Goal: Use online tool/utility: Use online tool/utility

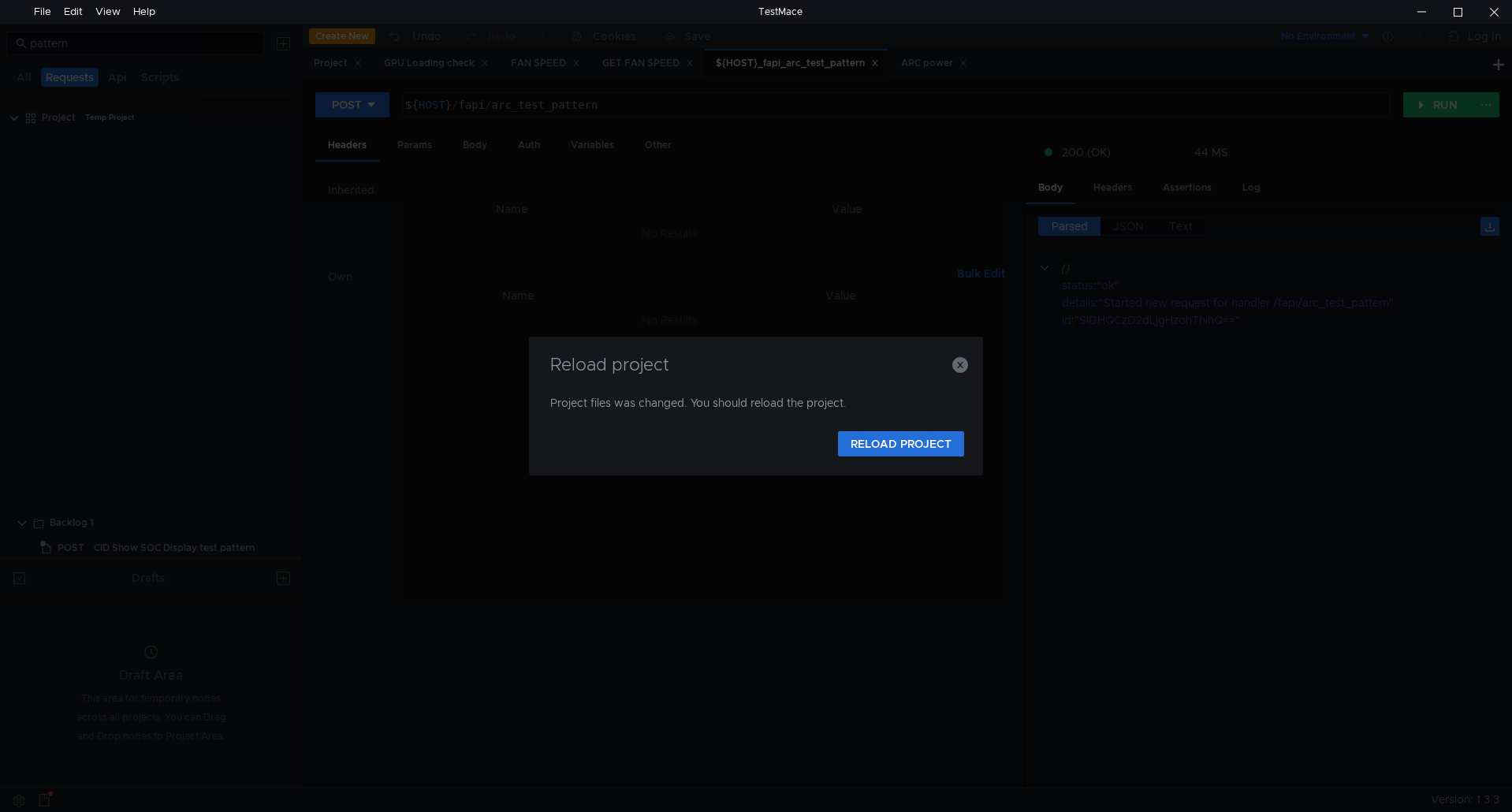
scroll to position [511, 0]
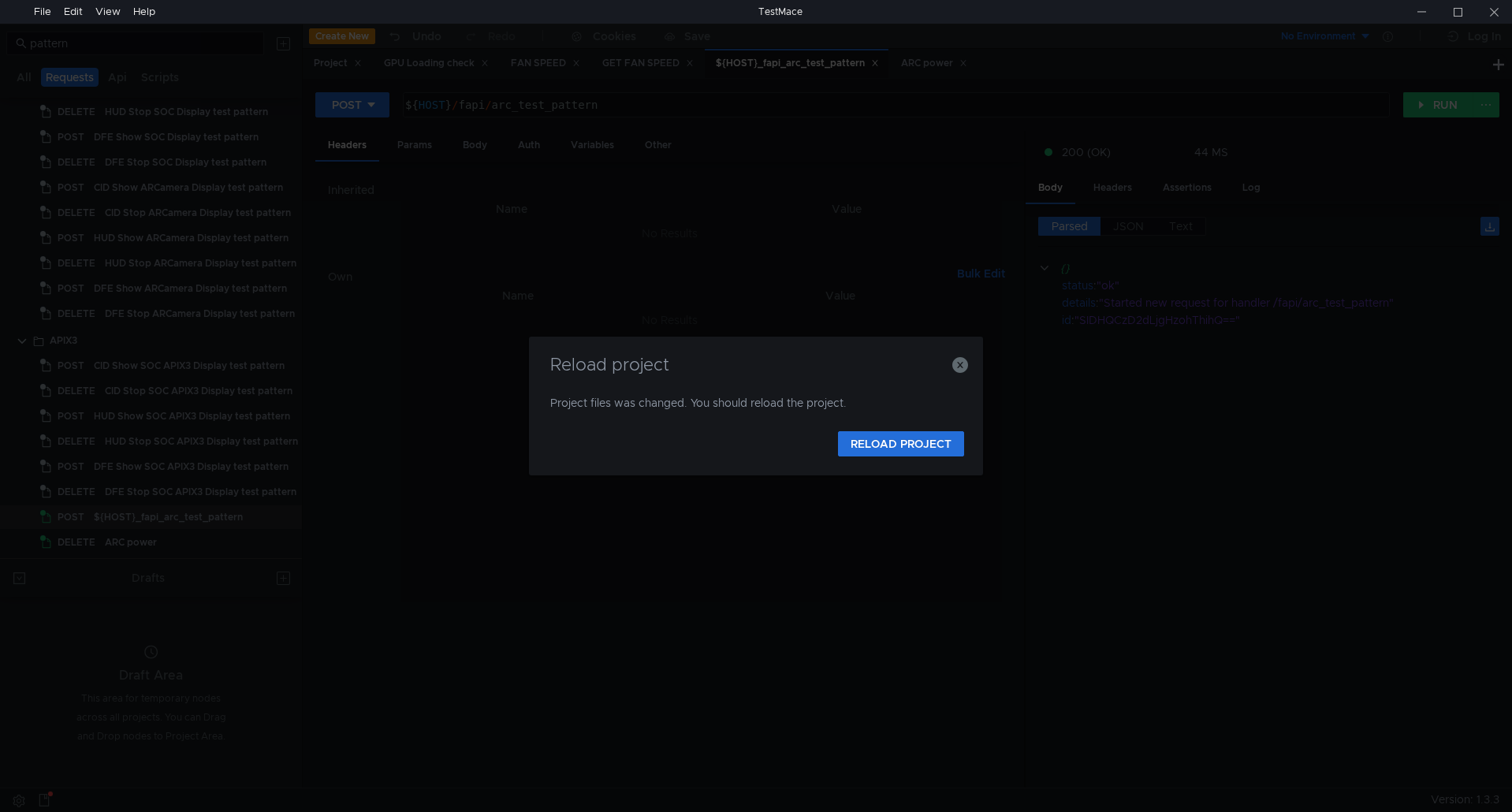
click at [1415, 198] on div "Reload project Project files was changed. You should reload the project. RELOAD…" at bounding box center [756, 406] width 1512 height 812
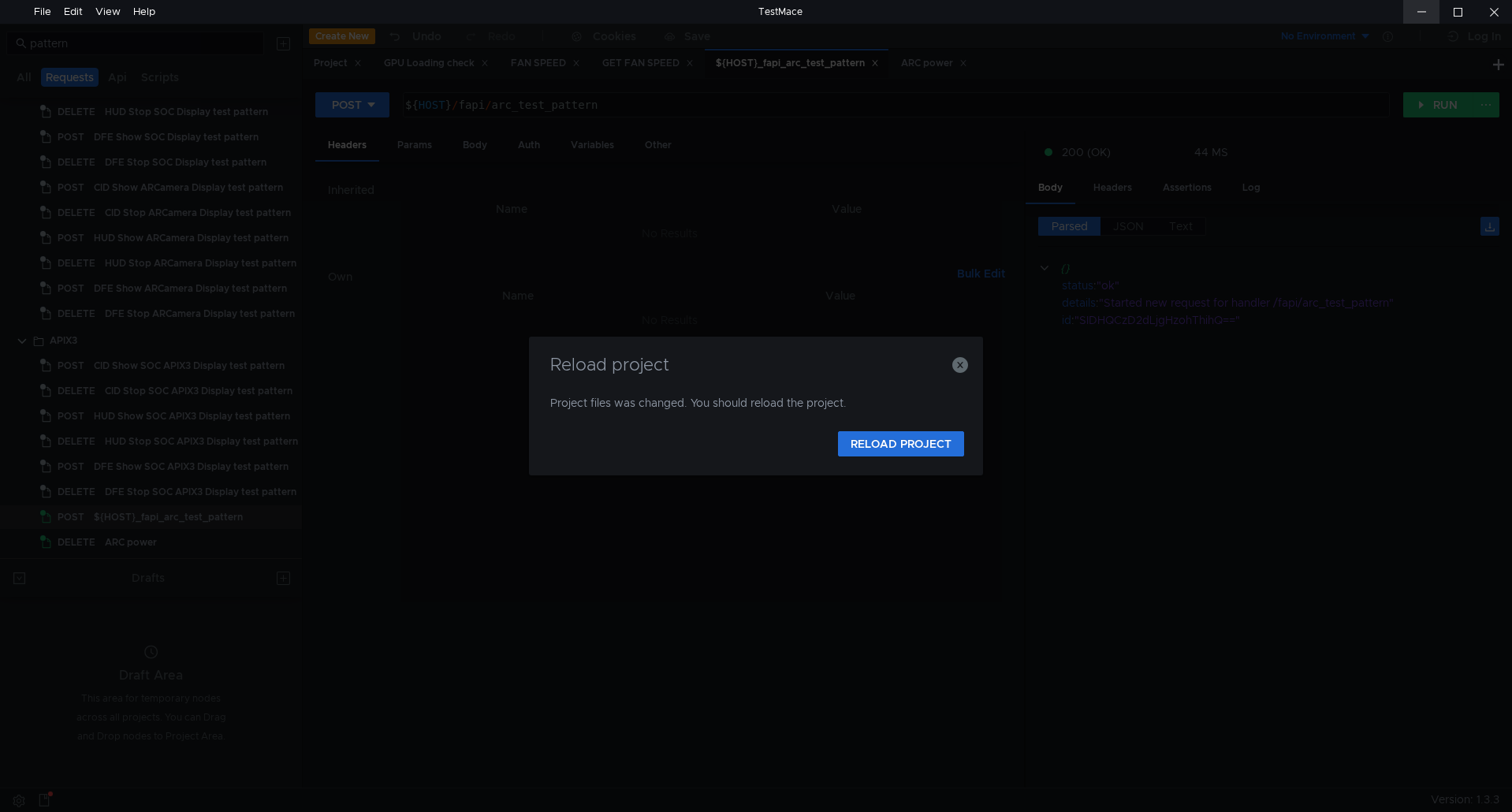
click at [1418, 10] on div at bounding box center [1422, 12] width 37 height 24
click at [950, 355] on h3 "Reload project" at bounding box center [756, 364] width 416 height 19
click at [954, 361] on icon "button" at bounding box center [960, 364] width 16 height 16
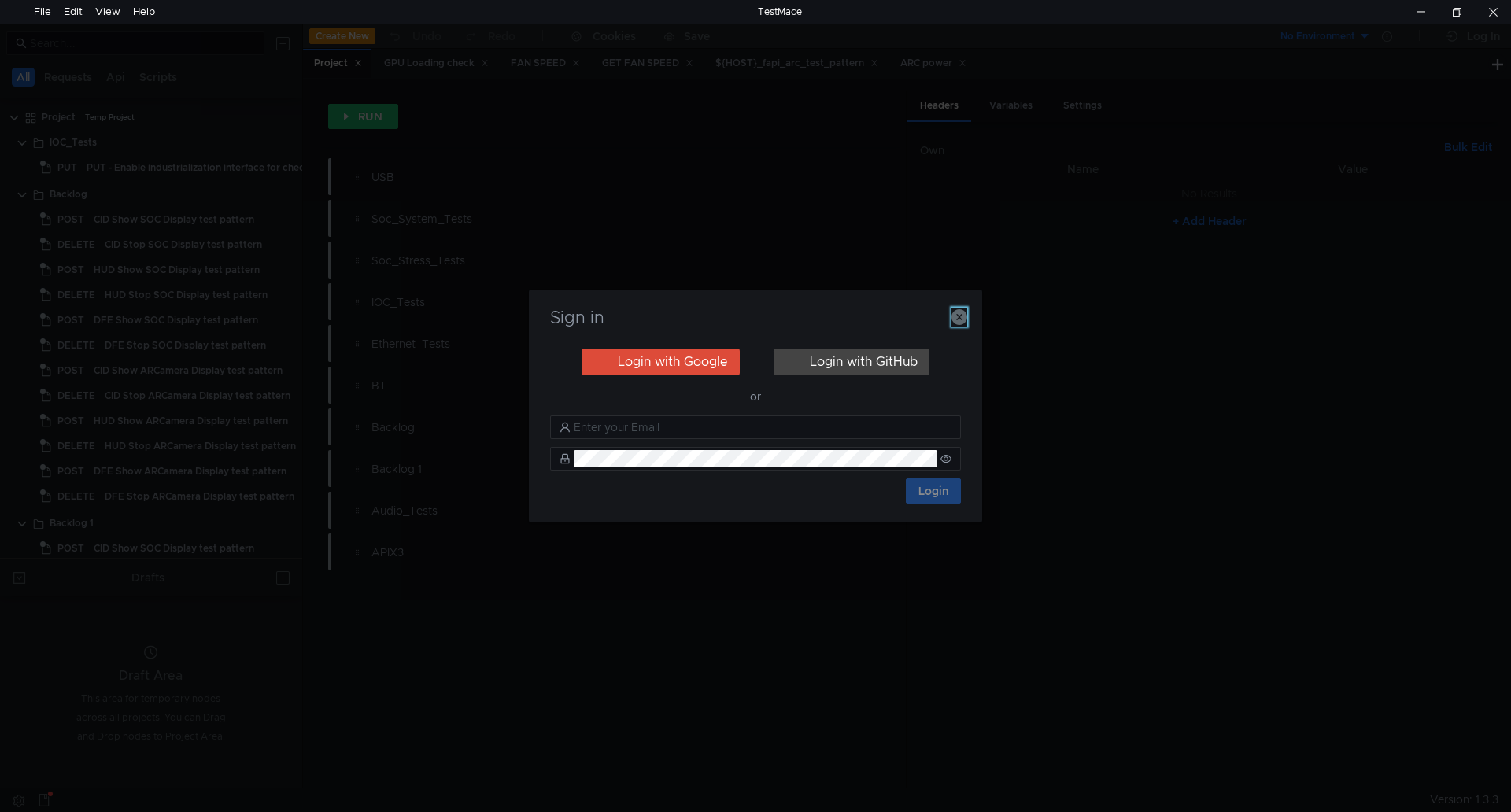
click at [956, 315] on icon "button" at bounding box center [959, 316] width 15 height 15
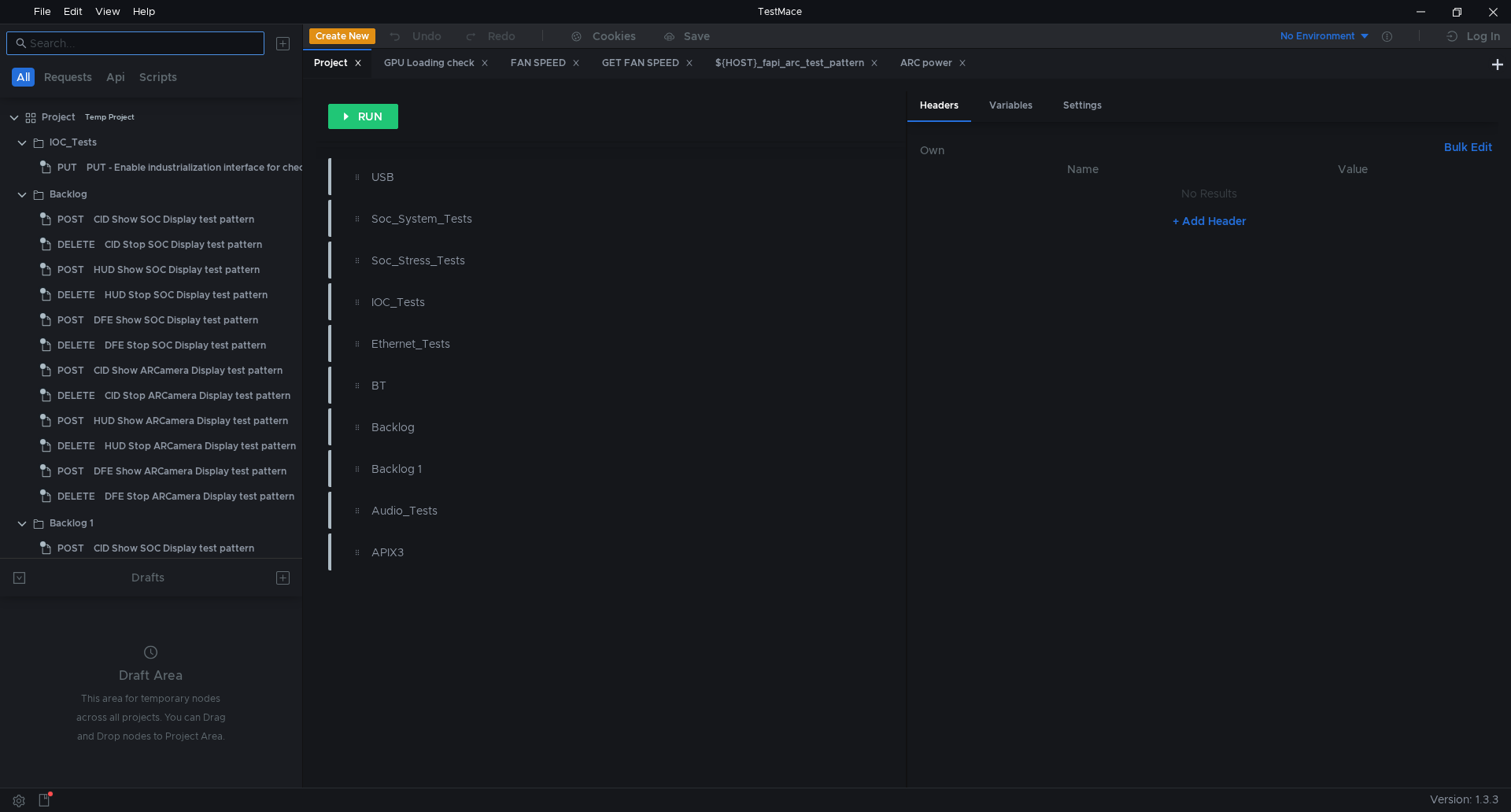
click at [128, 54] on nz-input-group at bounding box center [135, 44] width 258 height 24
click at [221, 41] on input at bounding box center [142, 43] width 225 height 17
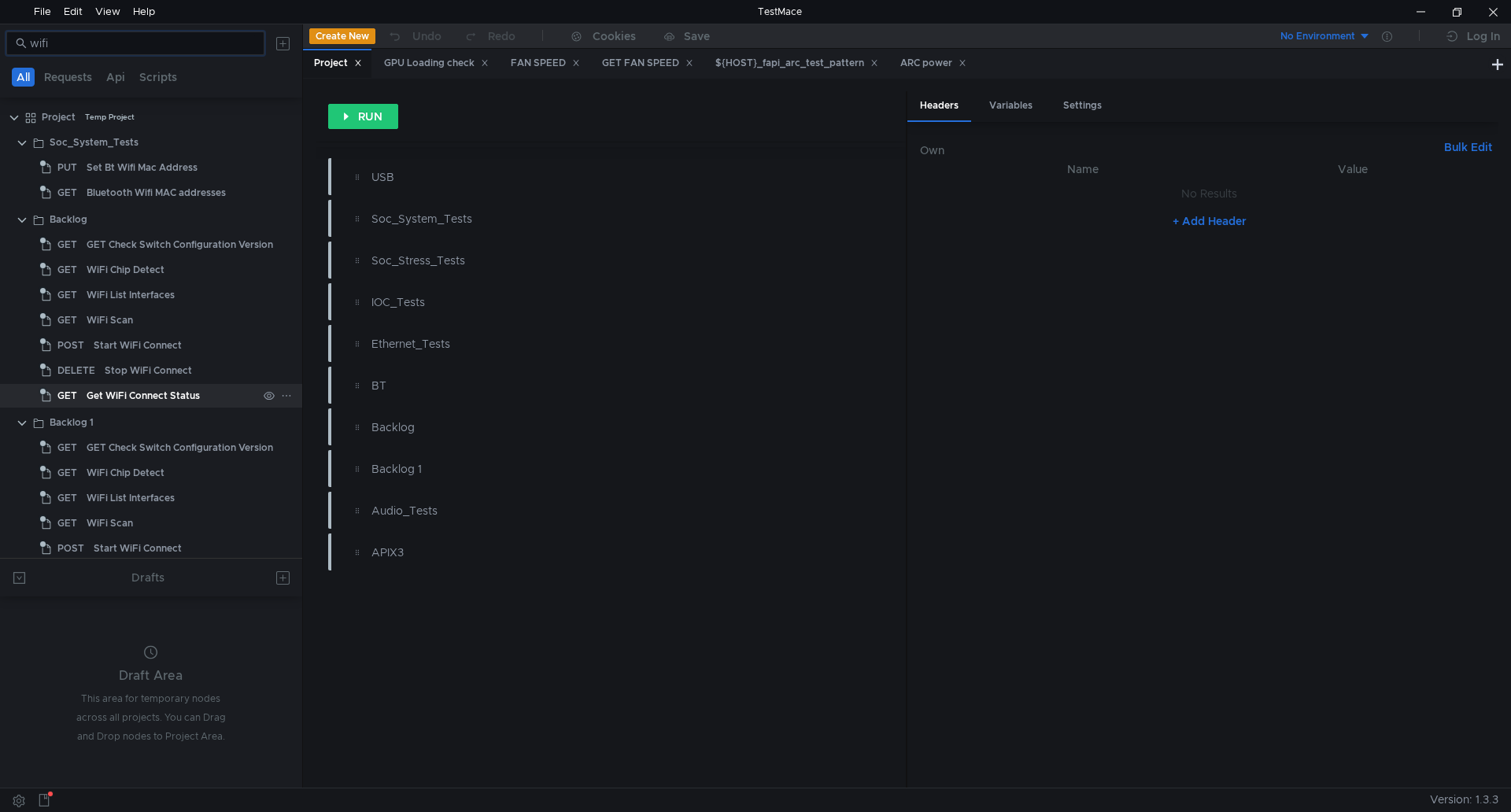
type input "wifi"
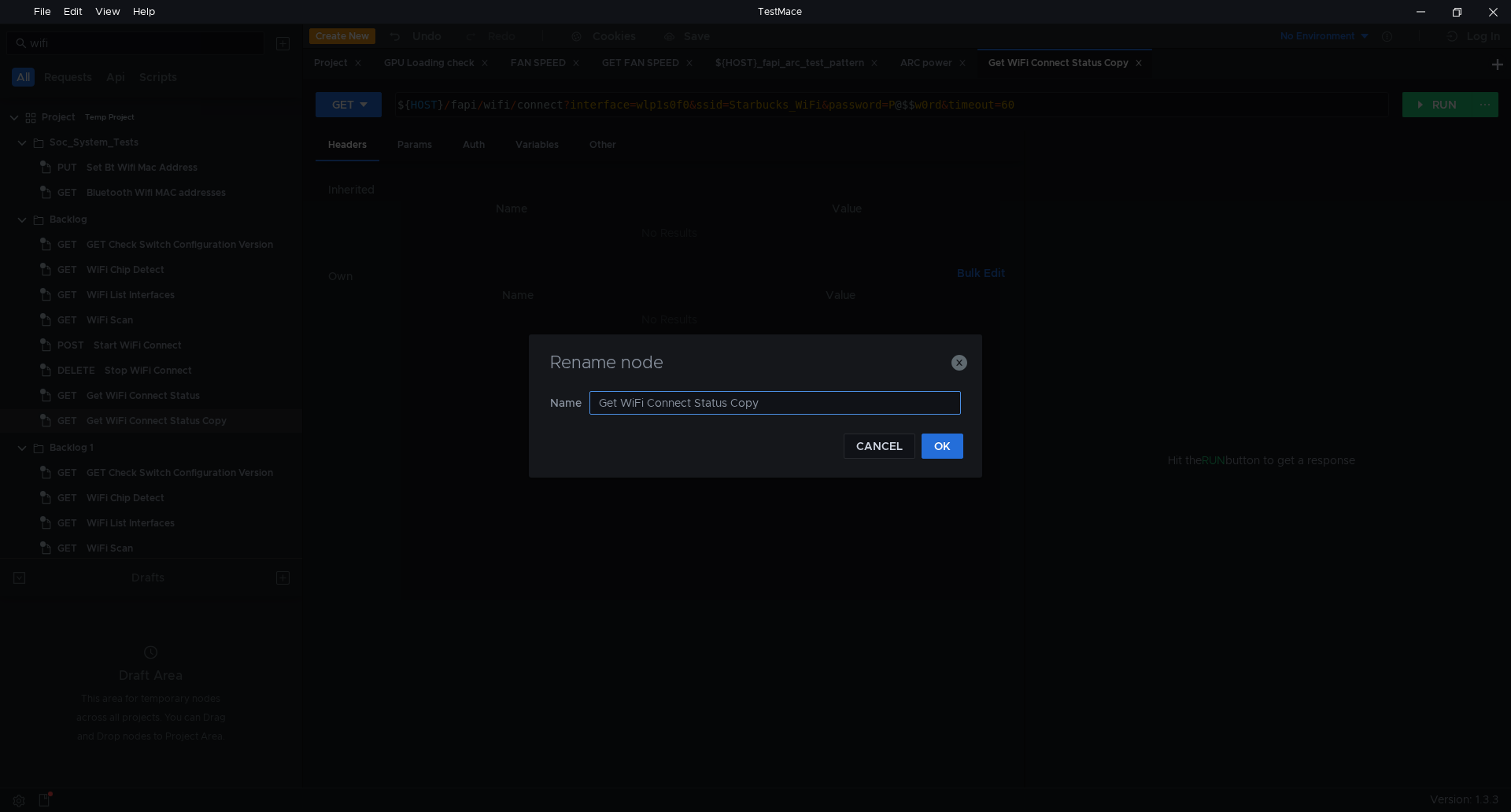
drag, startPoint x: 773, startPoint y: 403, endPoint x: 694, endPoint y: 400, distance: 79.1
click at [694, 400] on input "Get WiFi Connect Status Copy" at bounding box center [775, 403] width 371 height 24
type input "Get WiFi Detect"
click at [945, 454] on button "OK" at bounding box center [942, 447] width 42 height 26
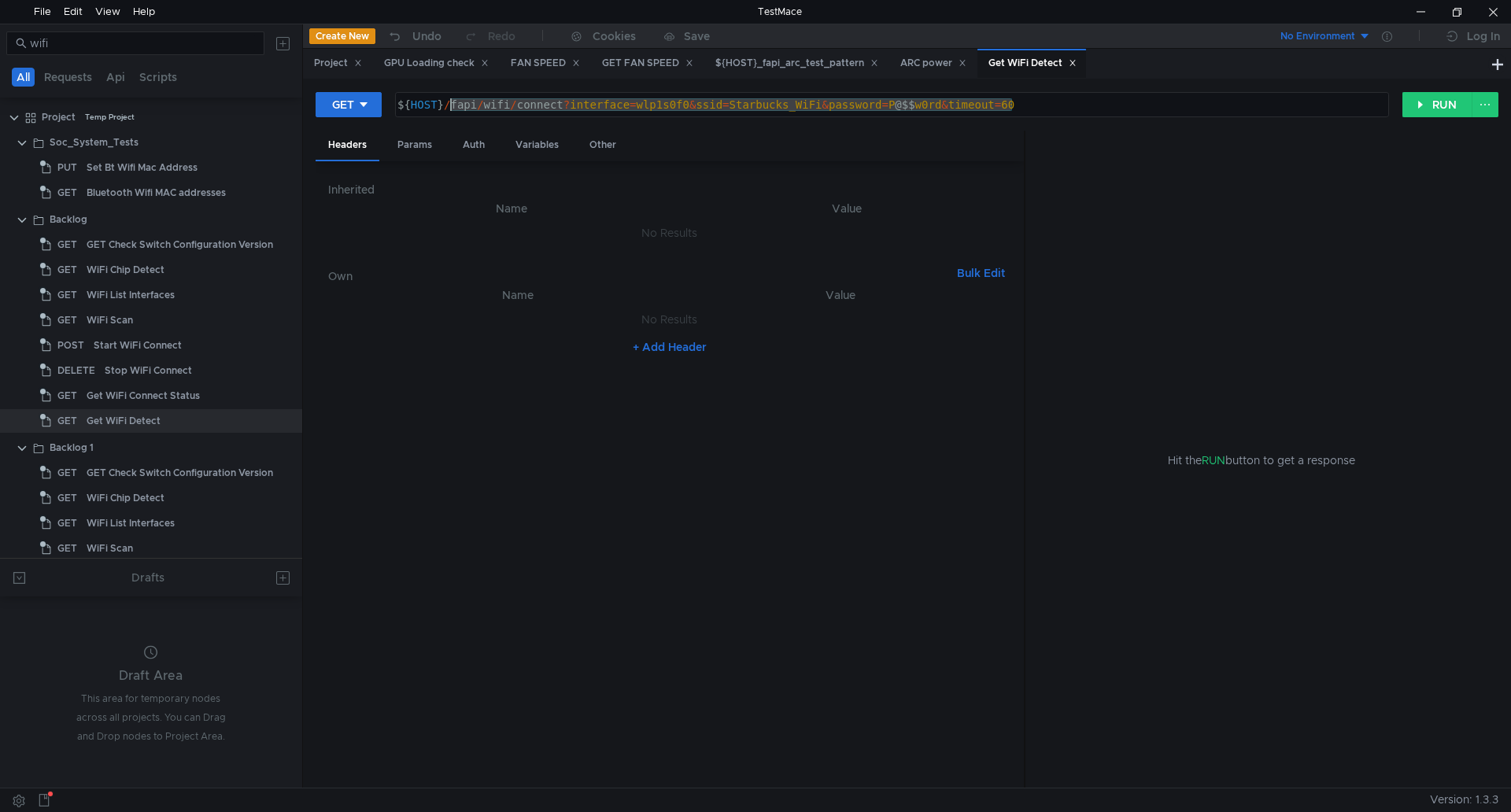
drag, startPoint x: 1059, startPoint y: 107, endPoint x: 454, endPoint y: 107, distance: 605.0
click at [454, 107] on div "${ HOST } / fapi / wifi / connect ? interface = wlp1s0f0 & ssid = Starbucks_WiF…" at bounding box center [890, 117] width 992 height 37
paste textarea "detect"
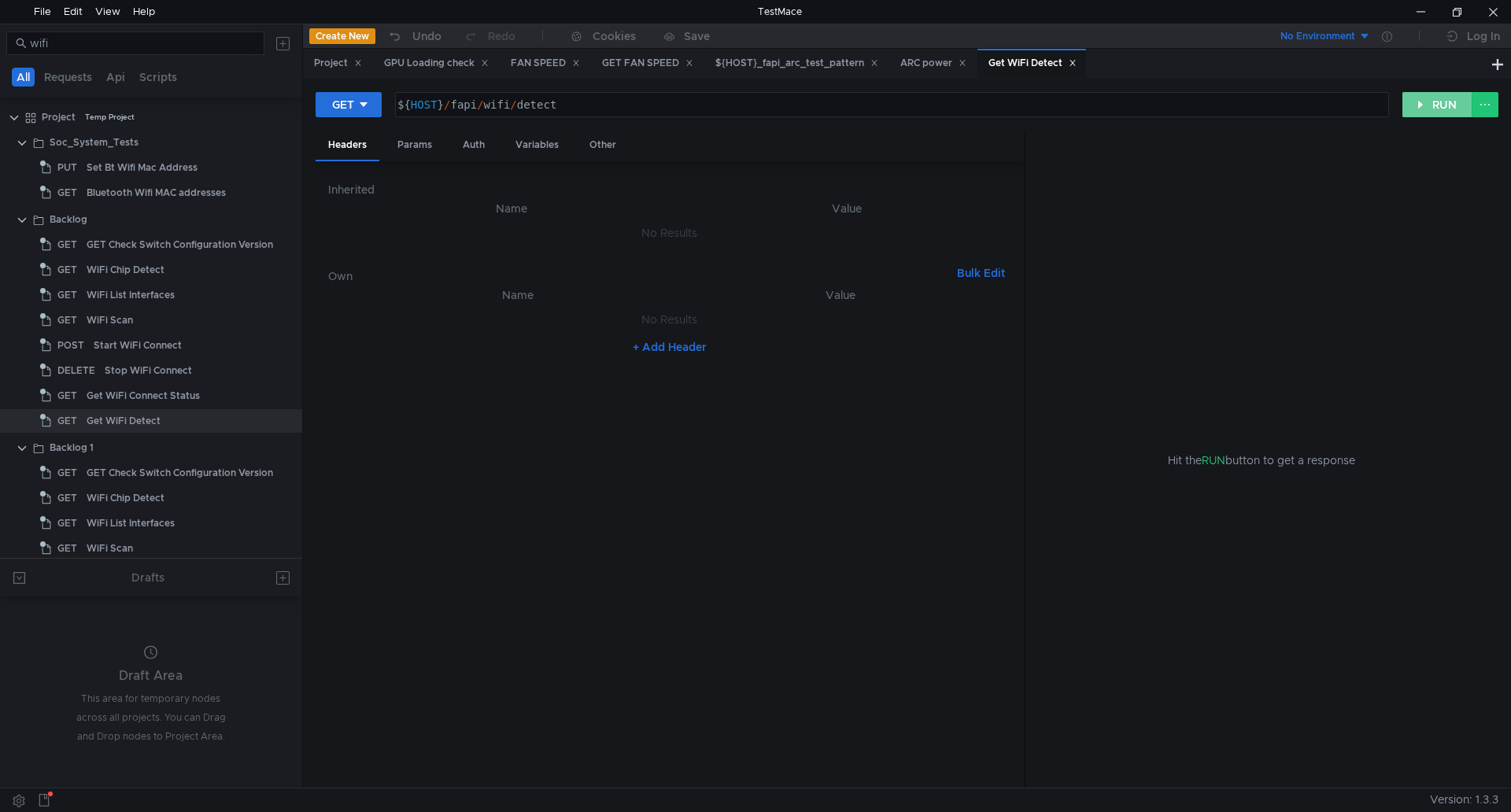
click at [1437, 109] on button "RUN" at bounding box center [1436, 105] width 70 height 26
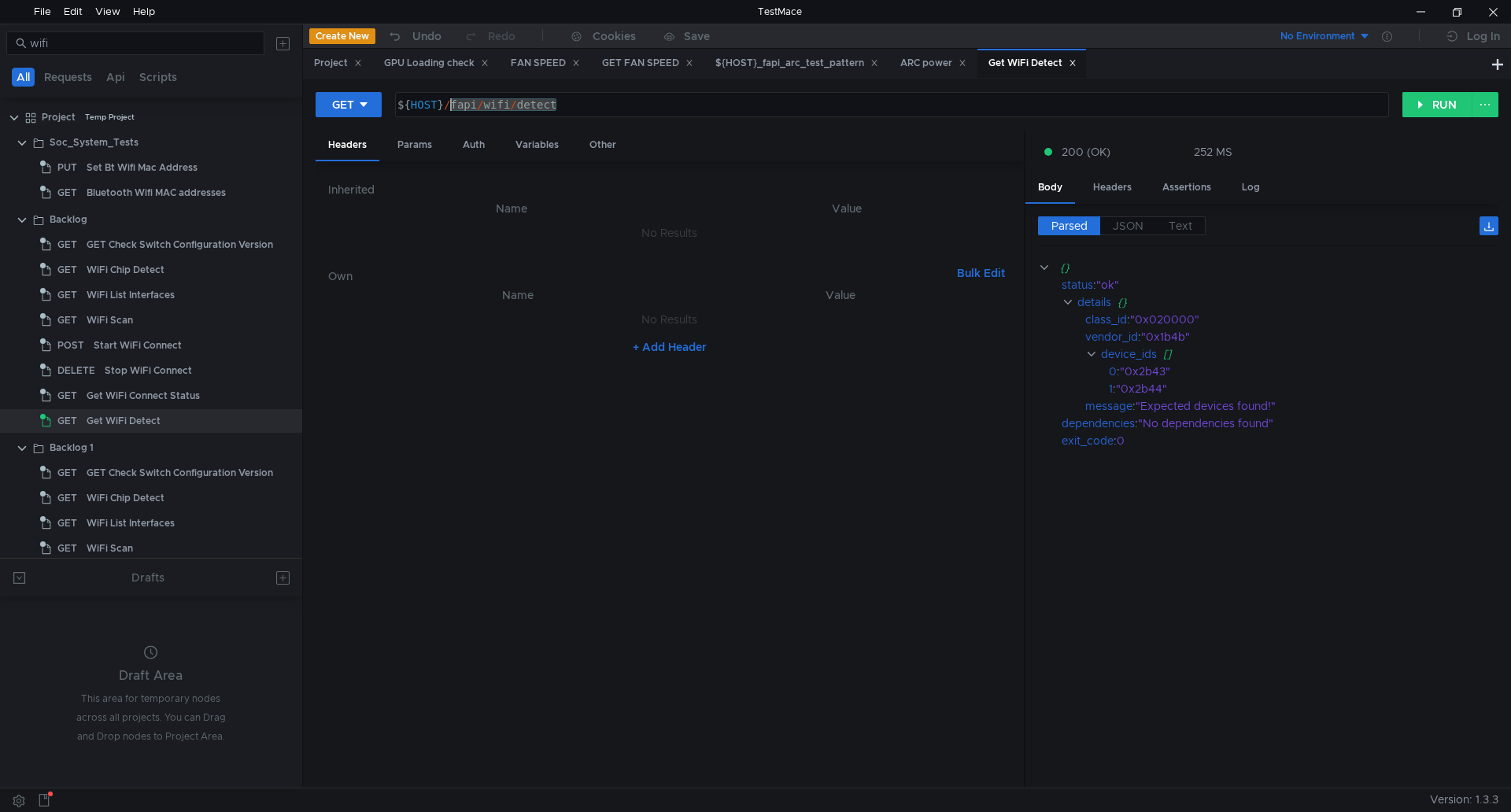
drag, startPoint x: 539, startPoint y: 107, endPoint x: 450, endPoint y: 110, distance: 89.1
click at [450, 110] on div "${ HOST } / fapi / wifi / detect" at bounding box center [890, 117] width 992 height 37
paste textarea "system/get_88w9098_firmware_type"
click at [1416, 106] on button "RUN" at bounding box center [1436, 105] width 70 height 26
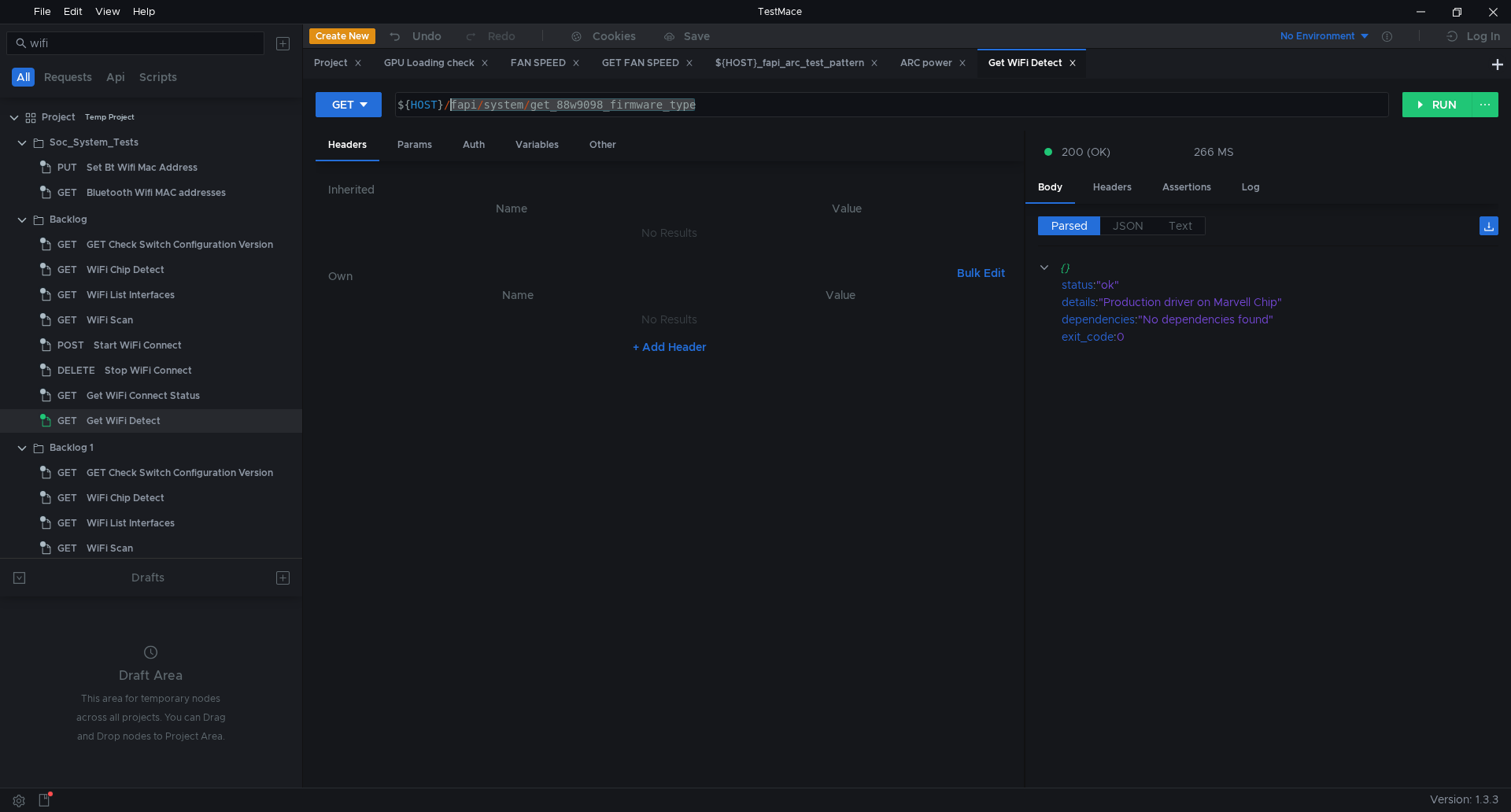
drag, startPoint x: 728, startPoint y: 107, endPoint x: 456, endPoint y: 111, distance: 272.0
click at [456, 111] on div "${ HOST } / fapi / system / get_88w9098_firmware_type" at bounding box center [890, 117] width 992 height 37
click at [575, 105] on div "${ HOST } / fapi / system / get_88w9098_firmware_type" at bounding box center [891, 105] width 992 height 24
click at [691, 101] on div "${ HOST } / fapi / system / get_88w9098_firmware_type" at bounding box center [890, 117] width 992 height 37
drag, startPoint x: 711, startPoint y: 107, endPoint x: 452, endPoint y: 113, distance: 259.1
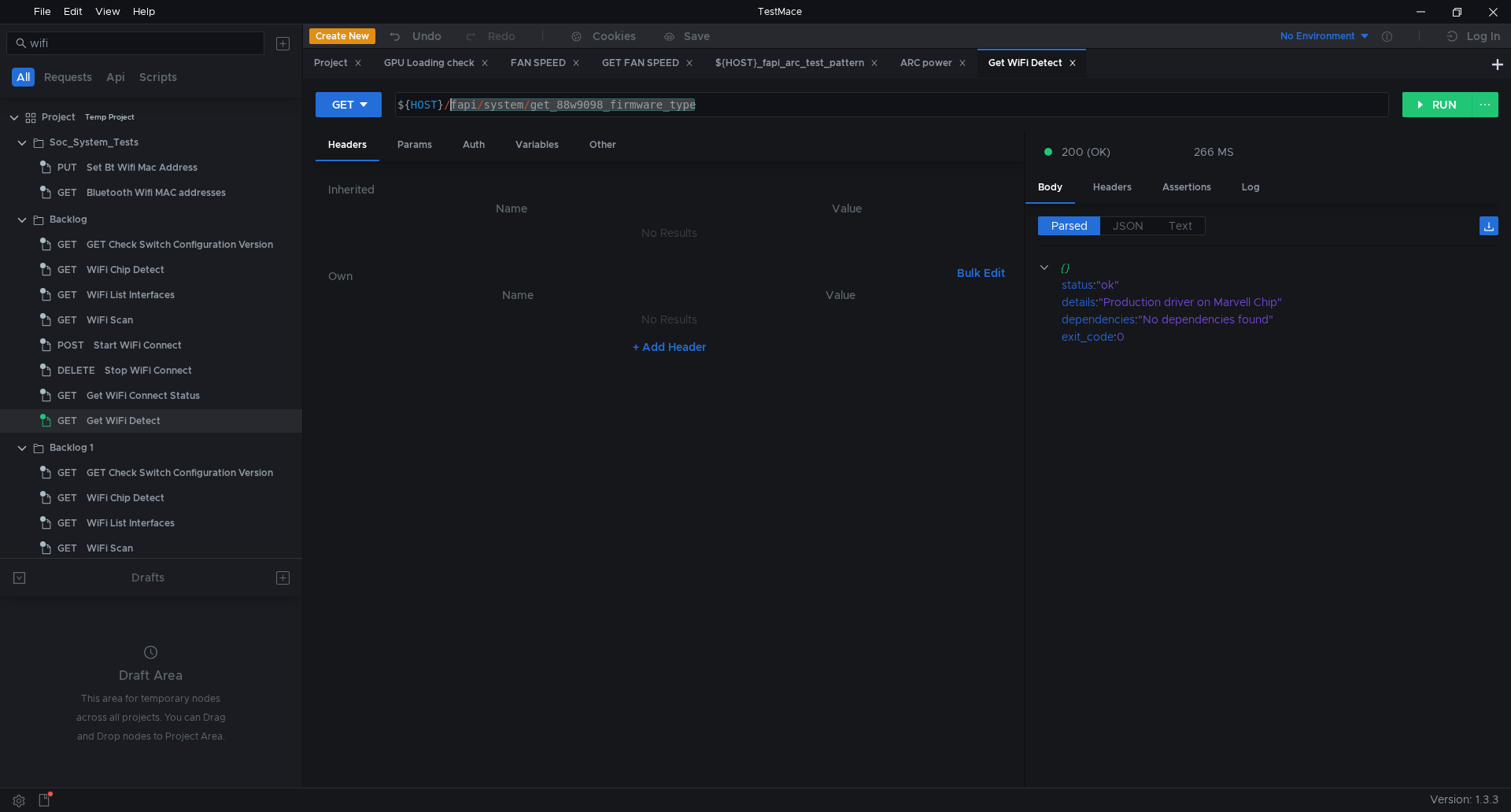
click at [452, 113] on div "${ HOST } / fapi / system / get_88w9098_firmware_type" at bounding box center [890, 117] width 992 height 37
paste textarea "bt_wifi_mac"
type textarea "${HOST}/fapi/system/bt_wifi_mac"
click at [1425, 118] on button "RUN" at bounding box center [1436, 105] width 70 height 26
